Goal: Information Seeking & Learning: Check status

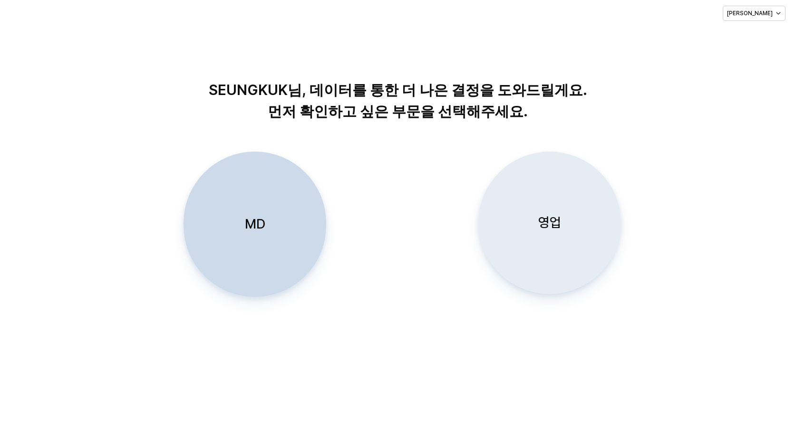
click at [553, 218] on p "영업" at bounding box center [549, 223] width 23 height 18
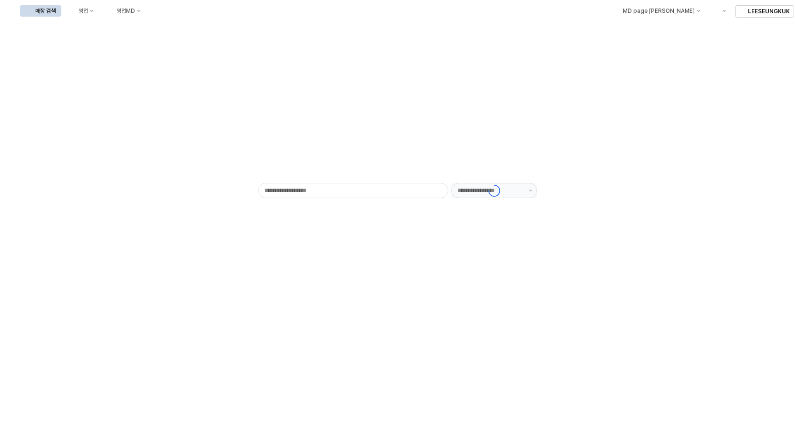
type input "******"
click at [99, 11] on button "영업" at bounding box center [81, 10] width 36 height 11
click at [88, 11] on div "영업" at bounding box center [83, 11] width 10 height 7
click at [171, 27] on div "목표매출 달성현황" at bounding box center [187, 29] width 50 height 8
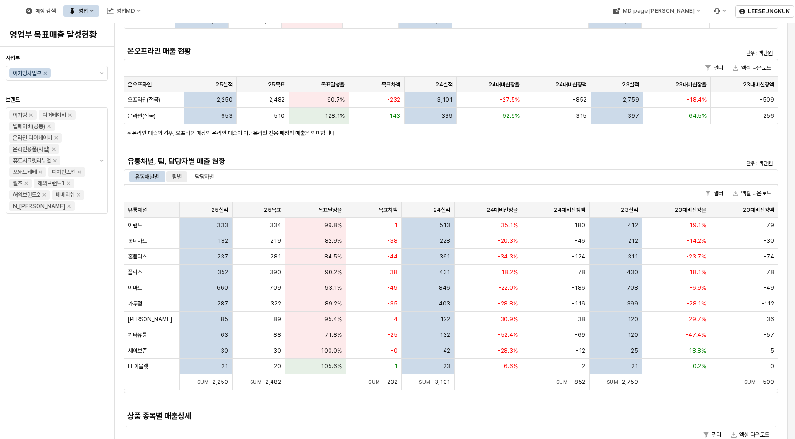
scroll to position [190, 0]
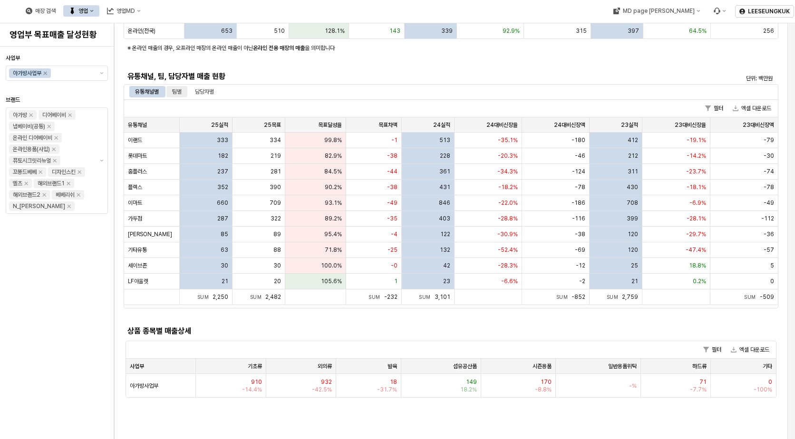
click at [181, 89] on div "팀별" at bounding box center [177, 91] width 10 height 11
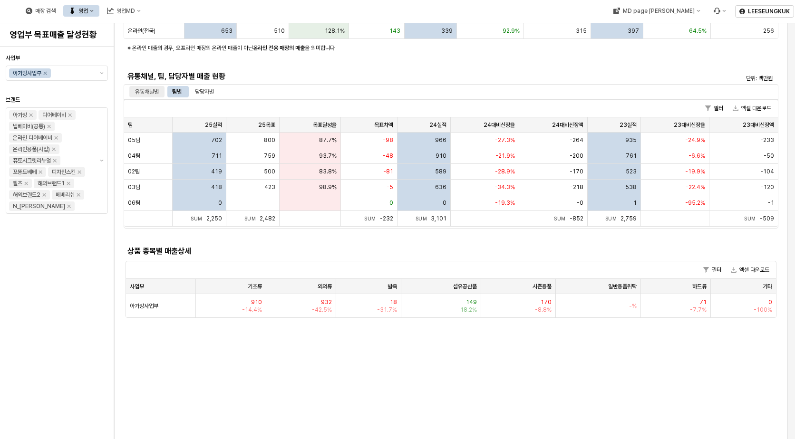
click at [153, 89] on div "유통채널별" at bounding box center [147, 91] width 24 height 11
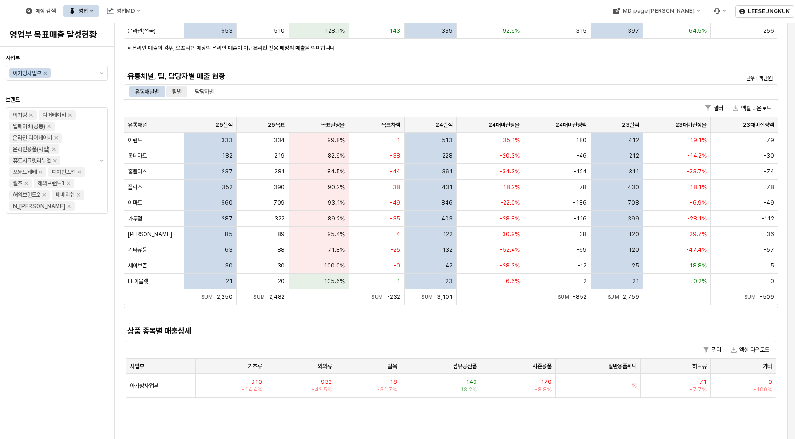
click at [179, 94] on div "팀별" at bounding box center [177, 91] width 10 height 11
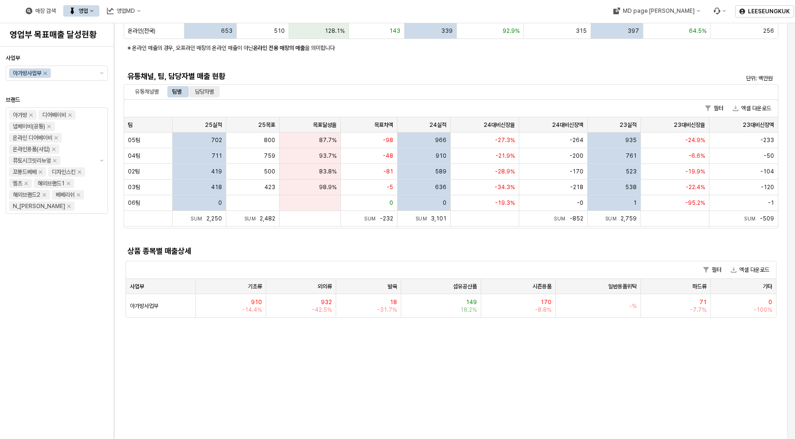
click at [212, 94] on div "담당자별" at bounding box center [204, 91] width 19 height 11
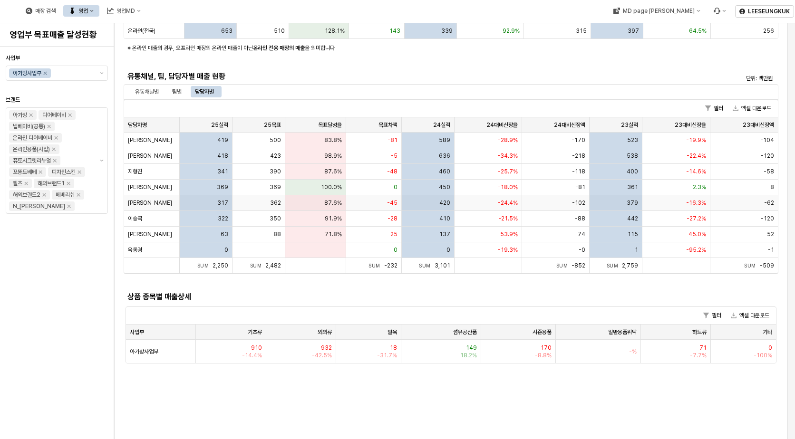
drag, startPoint x: 391, startPoint y: 219, endPoint x: 389, endPoint y: 224, distance: 5.6
click at [390, 221] on span "-28" at bounding box center [393, 219] width 10 height 8
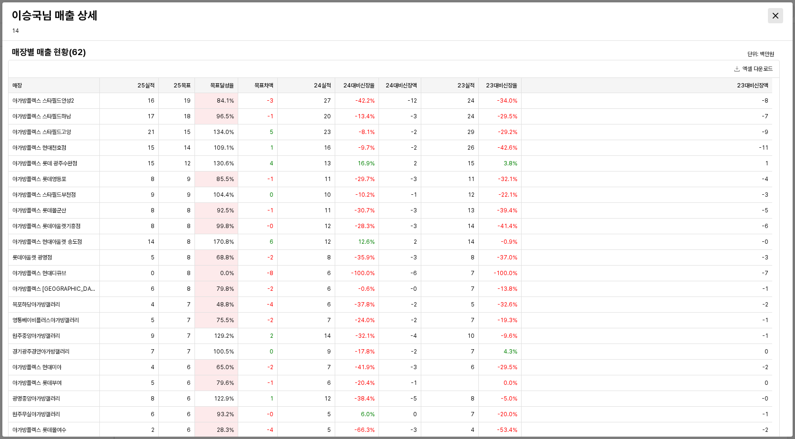
click at [778, 21] on div "Close" at bounding box center [776, 16] width 14 height 14
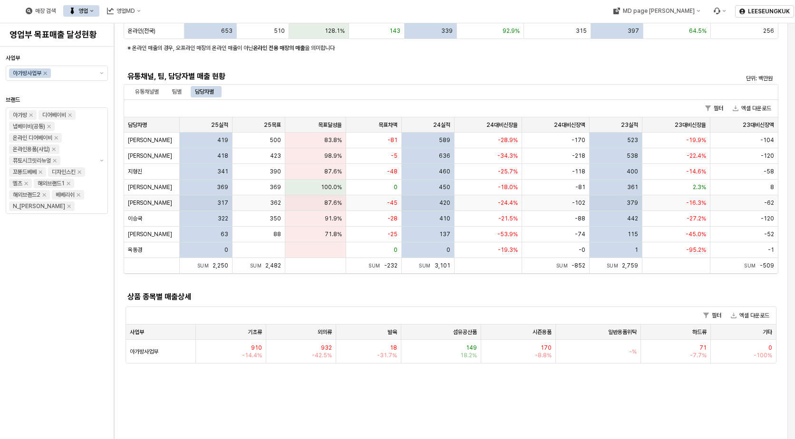
click at [140, 201] on span "[PERSON_NAME]" at bounding box center [150, 203] width 44 height 8
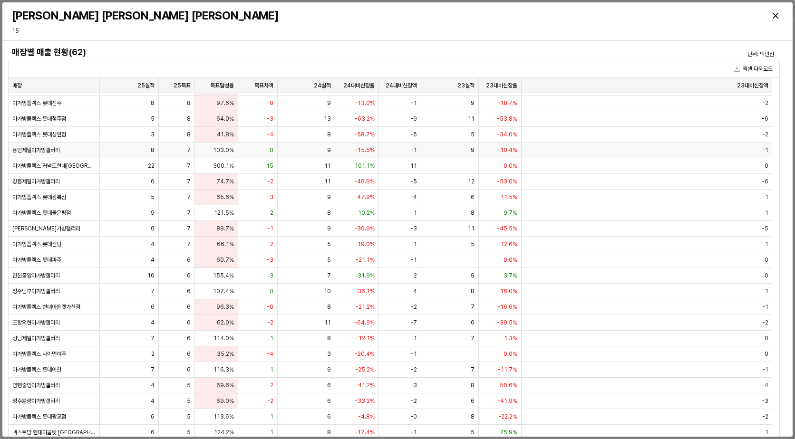
scroll to position [0, 0]
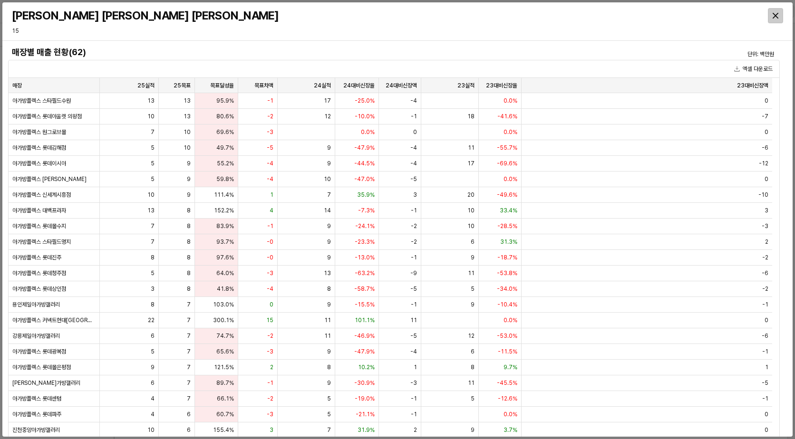
click at [780, 15] on div "Close" at bounding box center [776, 16] width 14 height 14
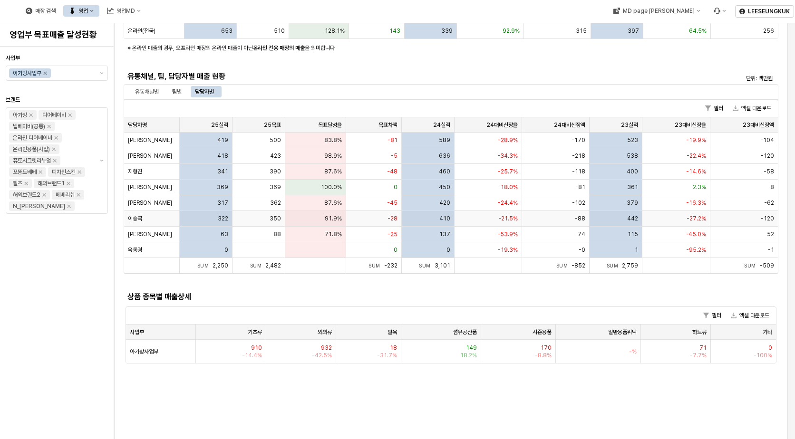
click at [142, 216] on span "이승국" at bounding box center [135, 219] width 14 height 8
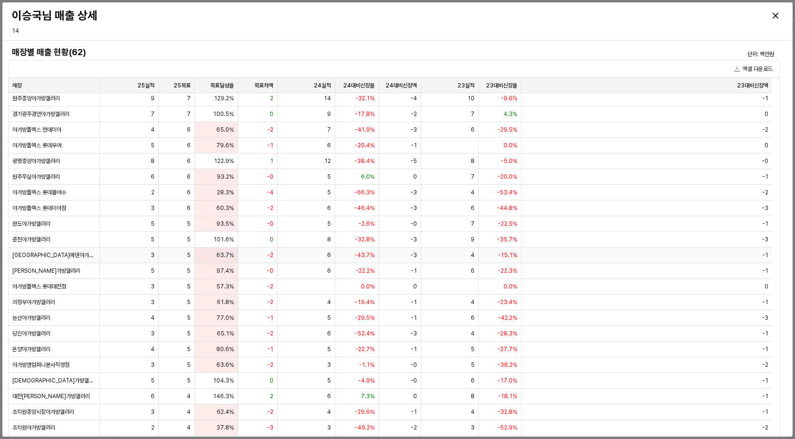
scroll to position [333, 0]
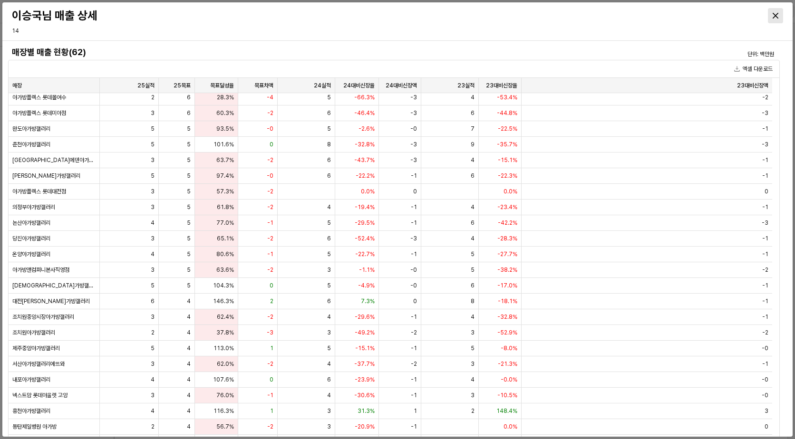
click at [773, 15] on icon "Close" at bounding box center [776, 16] width 6 height 6
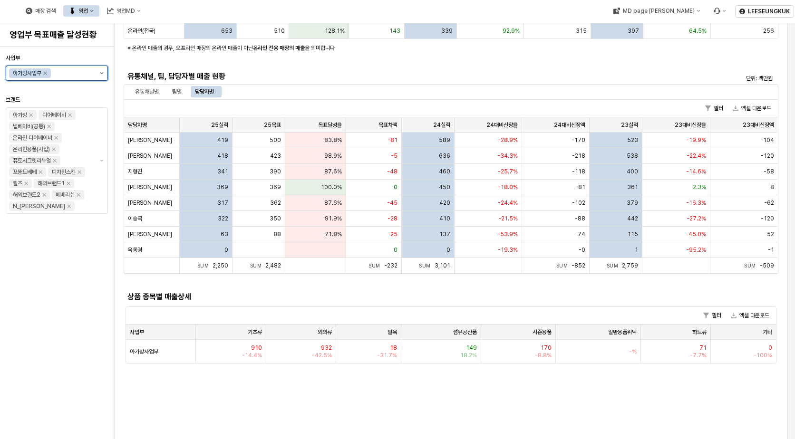
click at [105, 73] on button "제안 사항 표시" at bounding box center [101, 73] width 11 height 14
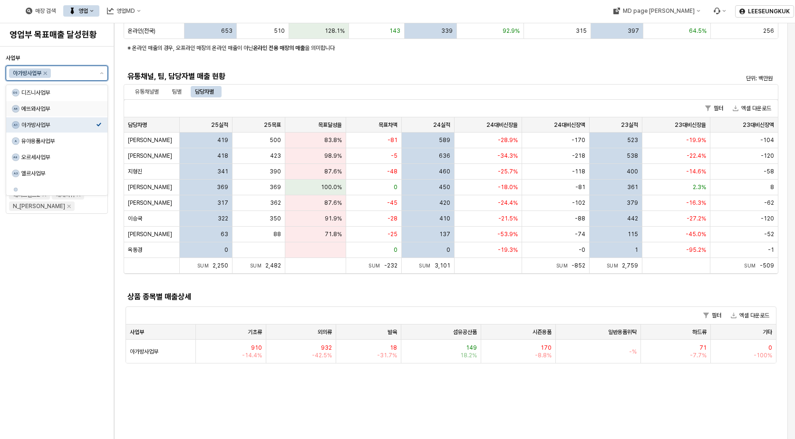
click at [45, 106] on div "에뜨와사업부" at bounding box center [58, 109] width 75 height 8
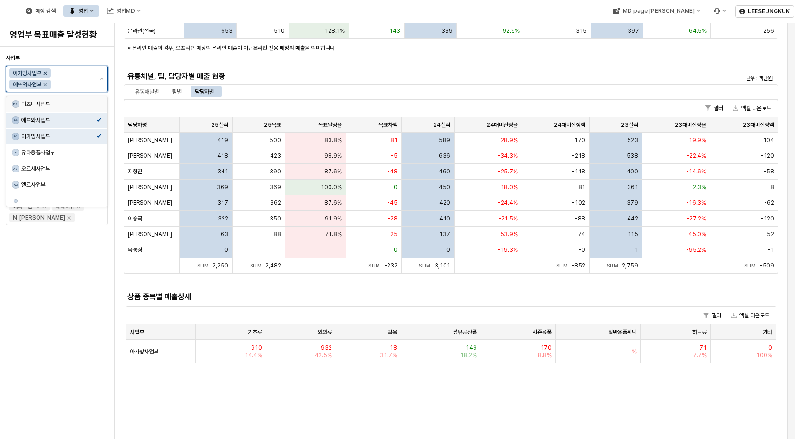
click at [45, 73] on icon "Remove 아가방사업부" at bounding box center [45, 73] width 8 height 8
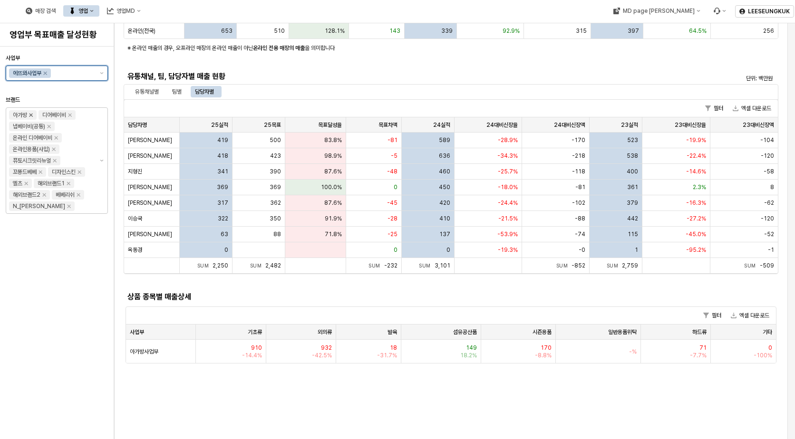
click at [31, 116] on icon "Remove 아가방" at bounding box center [30, 115] width 3 height 3
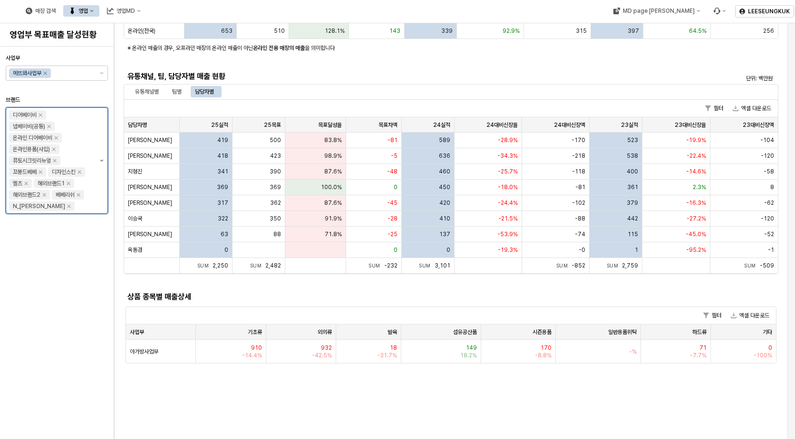
click at [102, 160] on icon "제안 사항 표시" at bounding box center [102, 161] width 4 height 2
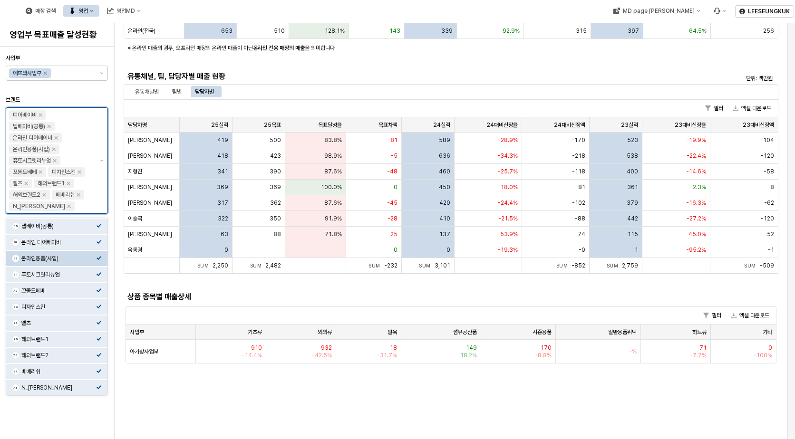
scroll to position [0, 0]
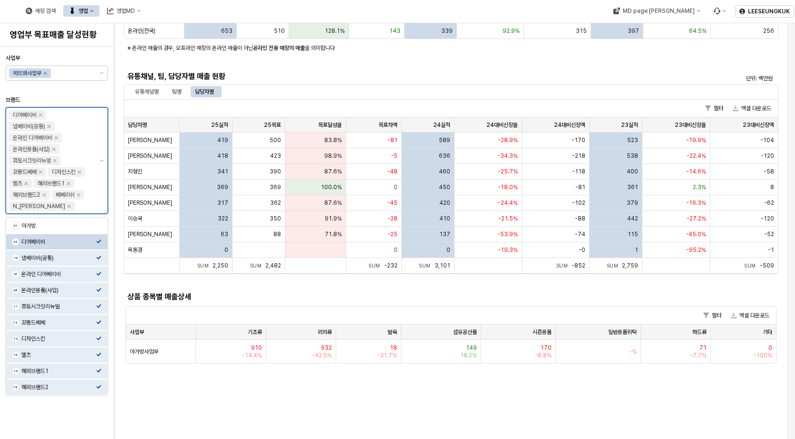
click at [103, 244] on div "02 디어베이비" at bounding box center [56, 241] width 101 height 15
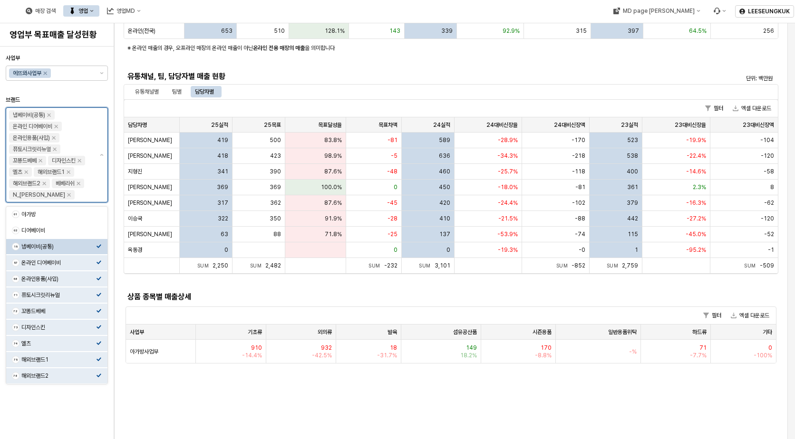
click at [98, 245] on icon "Select an option" at bounding box center [99, 247] width 6 height 6
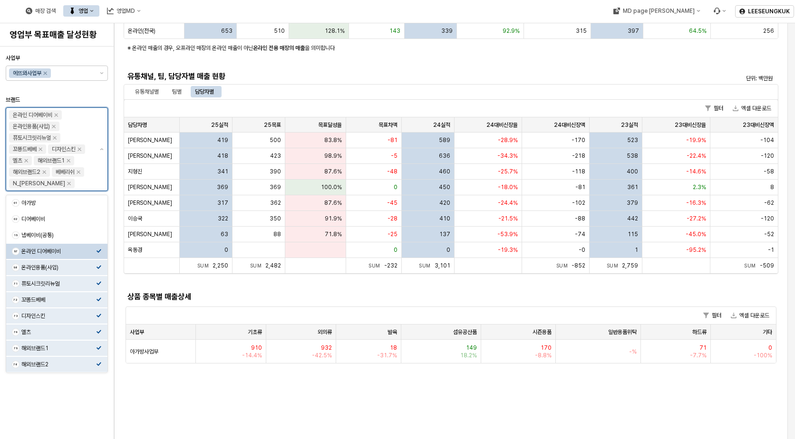
click at [97, 247] on div "Select an option" at bounding box center [99, 251] width 6 height 8
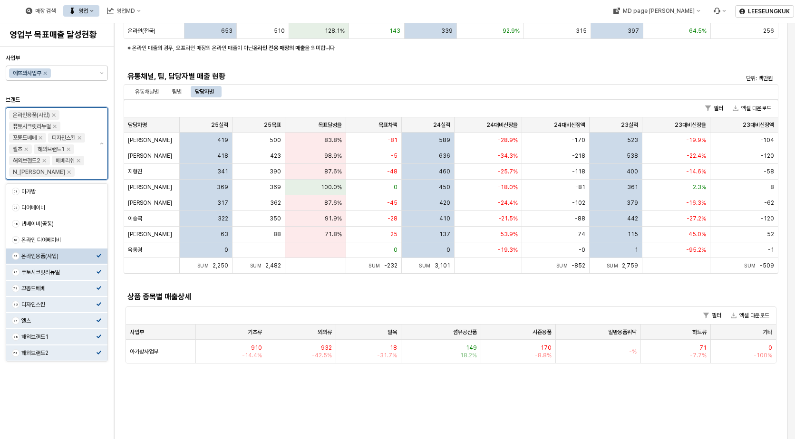
click at [99, 256] on icon "Select an option" at bounding box center [99, 256] width 6 height 6
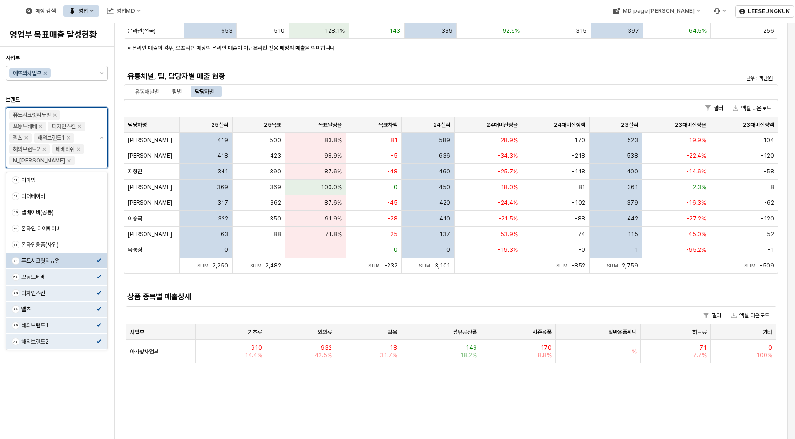
click at [100, 260] on icon "Select an option" at bounding box center [99, 261] width 5 height 4
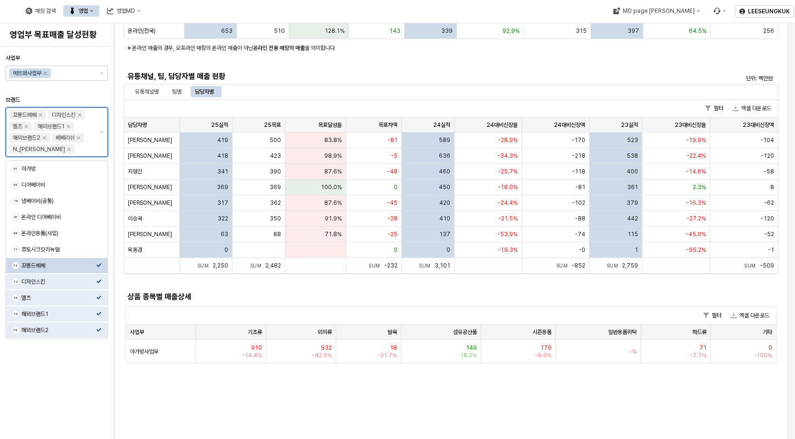
click at [100, 265] on icon "Select an option" at bounding box center [99, 265] width 5 height 4
click at [99, 279] on icon "Select an option" at bounding box center [99, 282] width 6 height 6
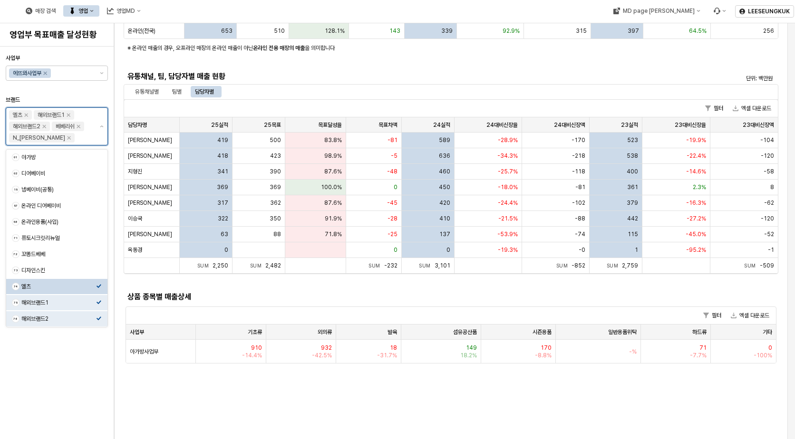
click at [98, 290] on div "74 엘츠" at bounding box center [56, 286] width 101 height 15
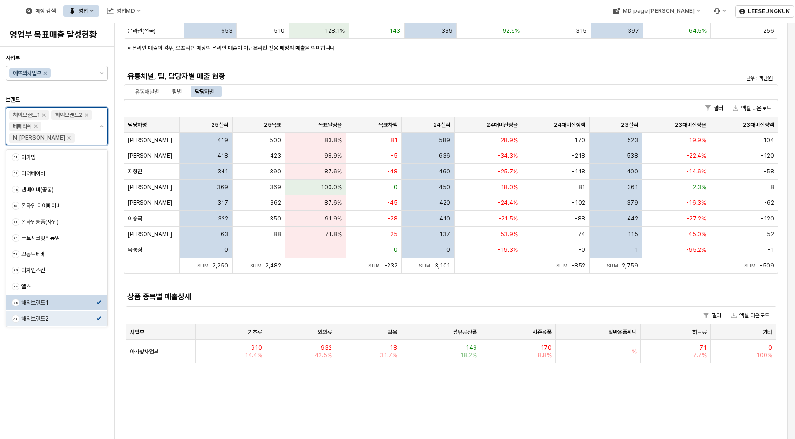
click at [99, 299] on div "Select an option" at bounding box center [99, 302] width 6 height 8
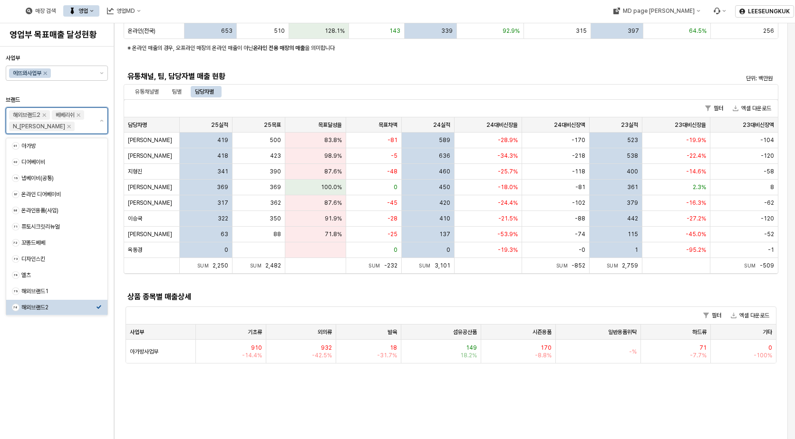
click at [100, 312] on div "76 해외브랜드2" at bounding box center [56, 307] width 101 height 15
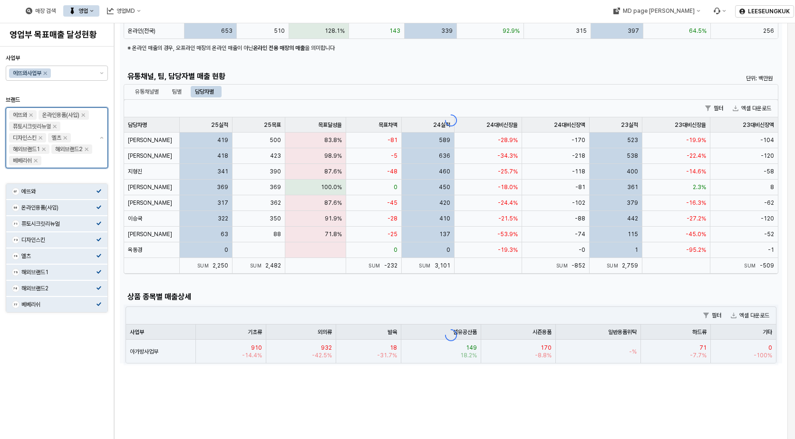
drag, startPoint x: 113, startPoint y: 190, endPoint x: 119, endPoint y: 239, distance: 49.8
click at [111, 253] on body "14개 옵션을 사용할 수 있습니다. 8개 옵션을 사용할 수 있습니다. Skip to main content 매장 검색 영업 영업MD MD pa…" at bounding box center [397, 219] width 795 height 439
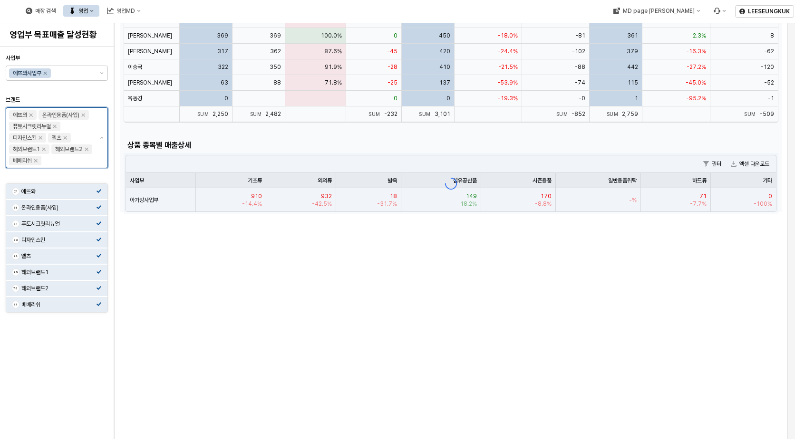
scroll to position [380, 0]
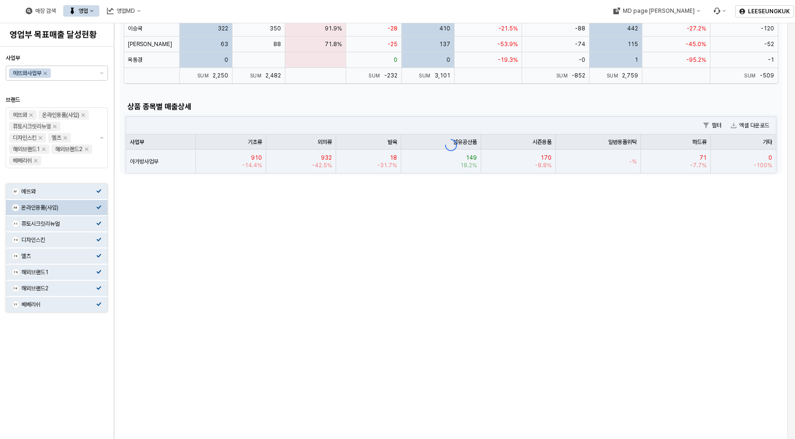
drag, startPoint x: 154, startPoint y: 212, endPoint x: 161, endPoint y: 217, distance: 8.6
click at [155, 213] on div "1월 2월 3월 4월 5월 6월 7월 8월 9월 10월 11월 12월 사업부별 매출 현황 단위: 백만원 필터 엑셀 다운로드 사업부 사업부 25…" at bounding box center [451, 379] width 663 height 1423
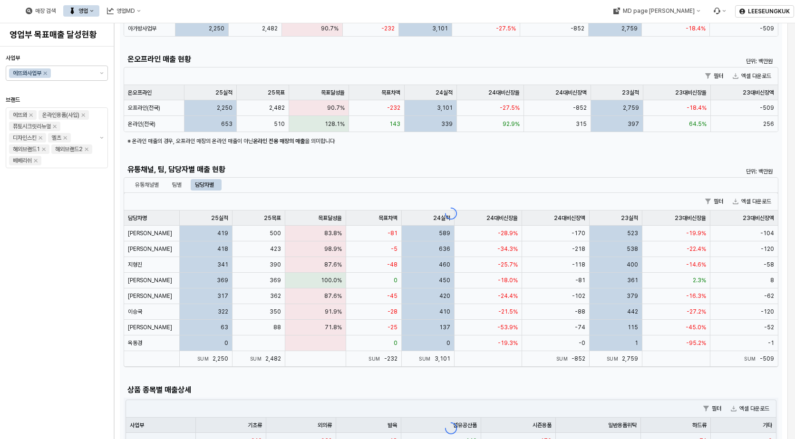
scroll to position [0, 0]
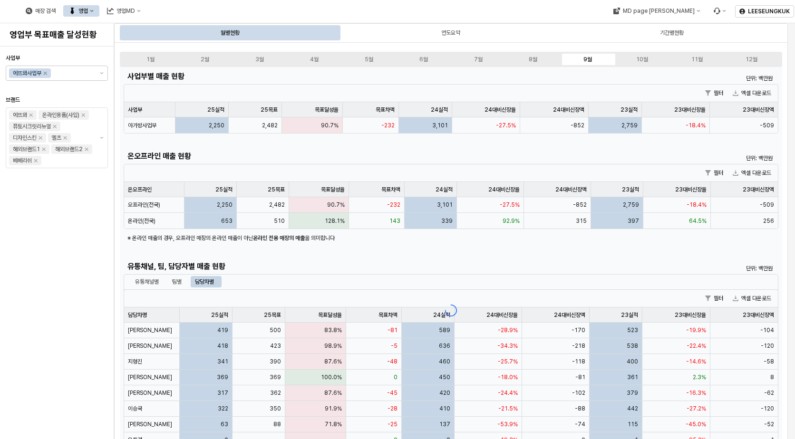
click at [94, 97] on div "브랜드" at bounding box center [57, 100] width 102 height 8
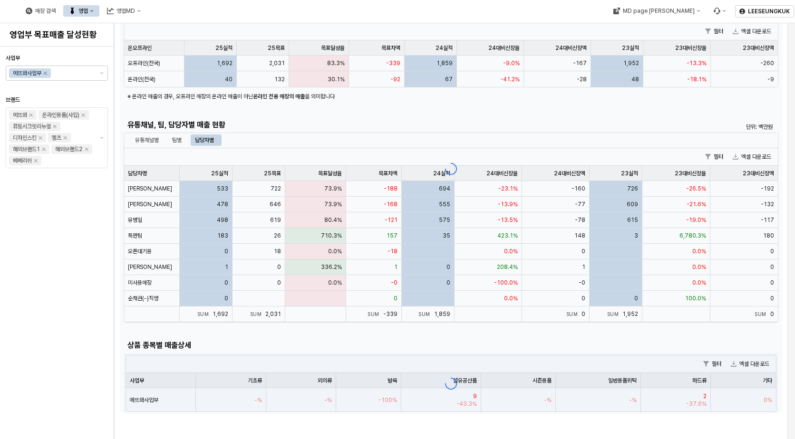
scroll to position [143, 0]
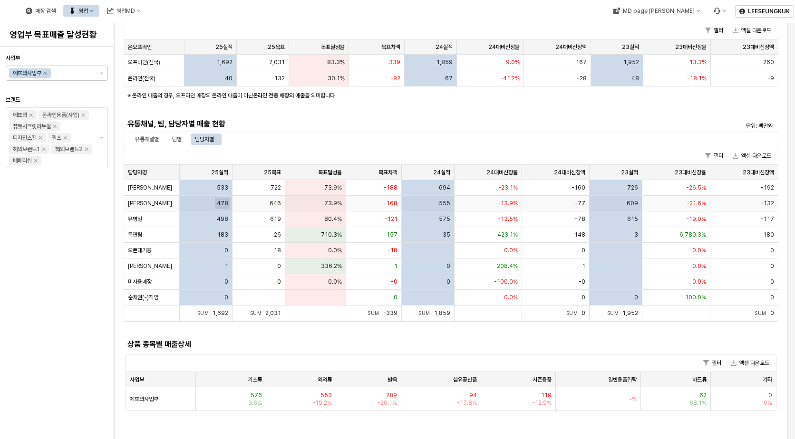
click at [220, 203] on span "478" at bounding box center [222, 204] width 11 height 8
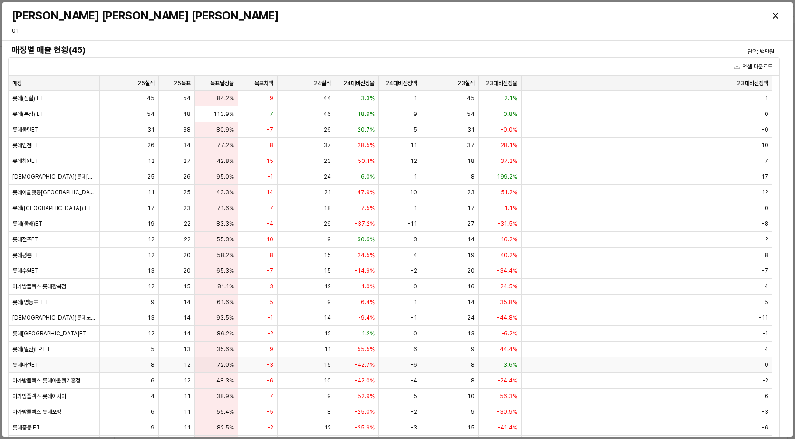
scroll to position [0, 0]
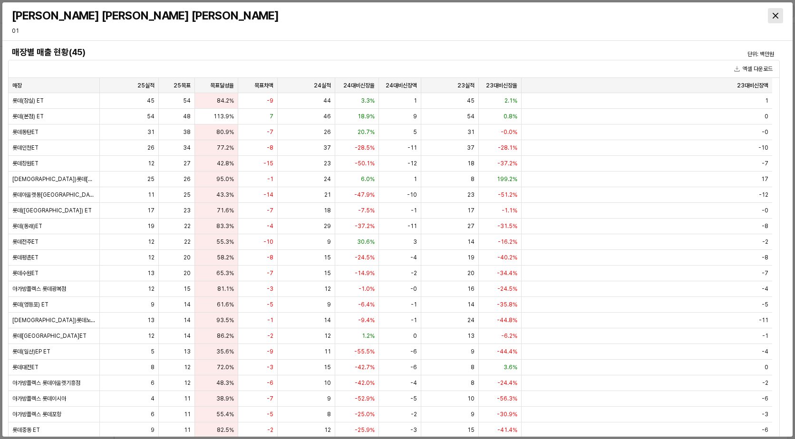
click at [778, 16] on icon "Close" at bounding box center [776, 16] width 6 height 6
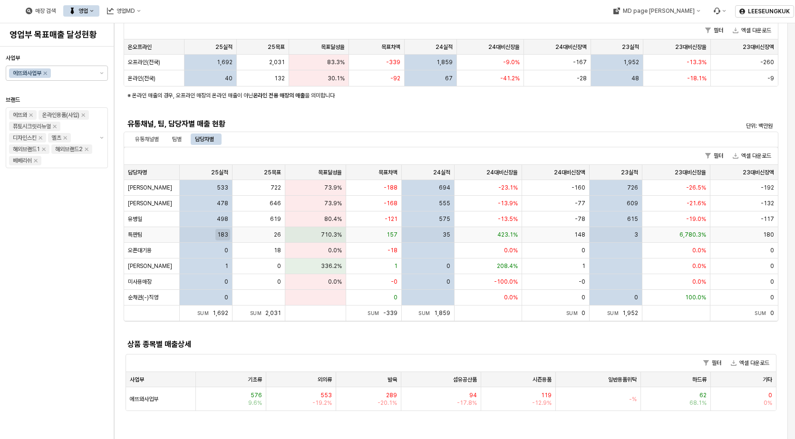
click at [223, 235] on span "183" at bounding box center [222, 235] width 11 height 8
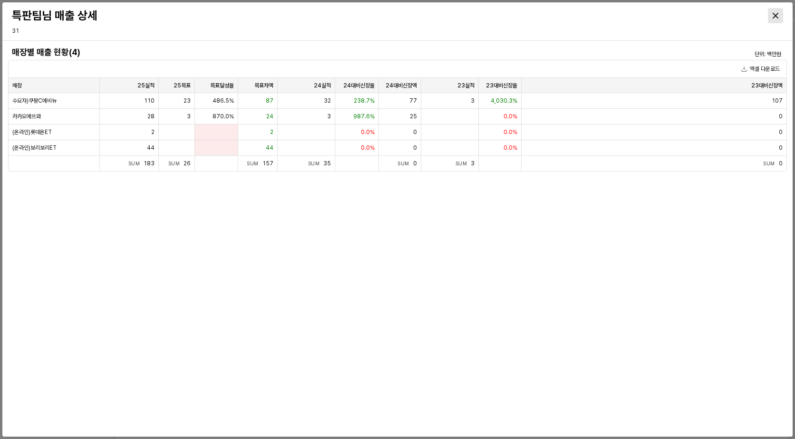
click at [774, 11] on div "Close" at bounding box center [776, 16] width 14 height 14
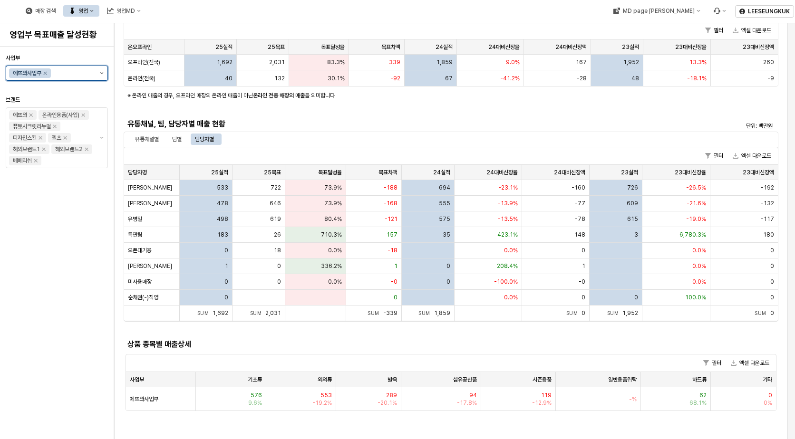
click at [106, 71] on button "제안 사항 표시" at bounding box center [101, 73] width 11 height 14
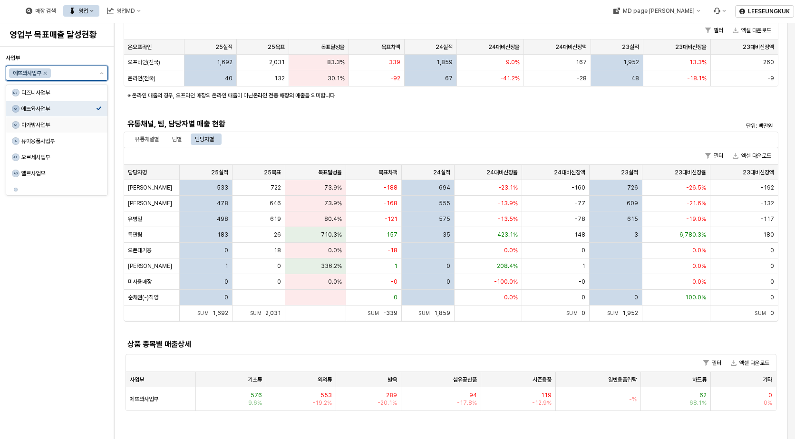
click at [49, 122] on div "아가방사업부" at bounding box center [58, 125] width 75 height 8
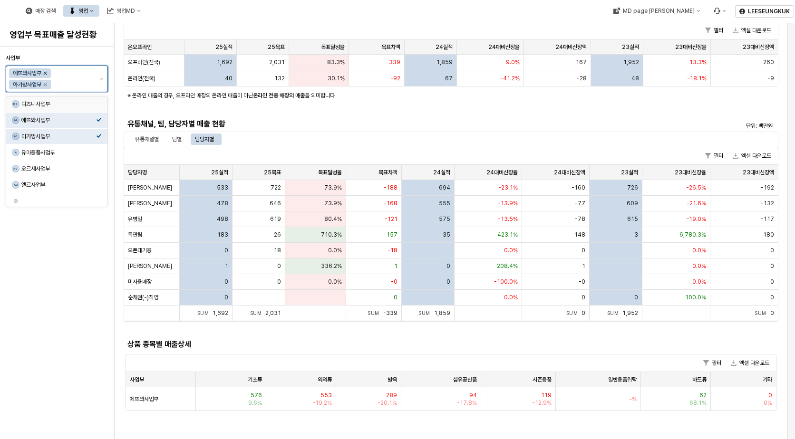
click at [46, 74] on icon "Remove 에뜨와사업부" at bounding box center [45, 73] width 3 height 3
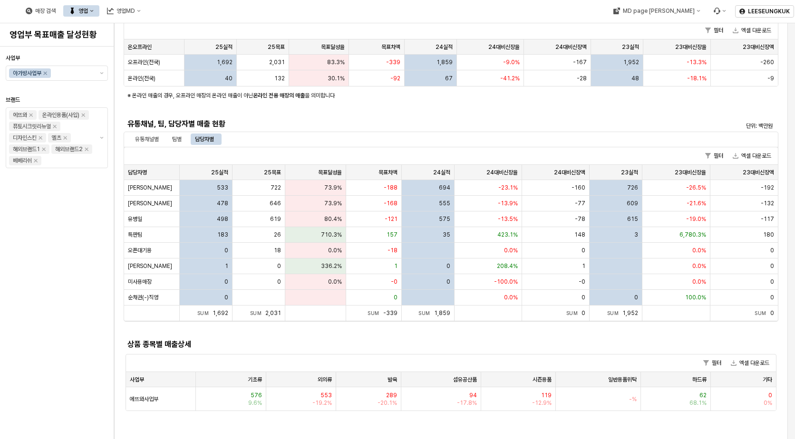
click at [83, 89] on div at bounding box center [57, 88] width 95 height 11
click at [73, 95] on div at bounding box center [57, 88] width 102 height 15
